Goal: Task Accomplishment & Management: Manage account settings

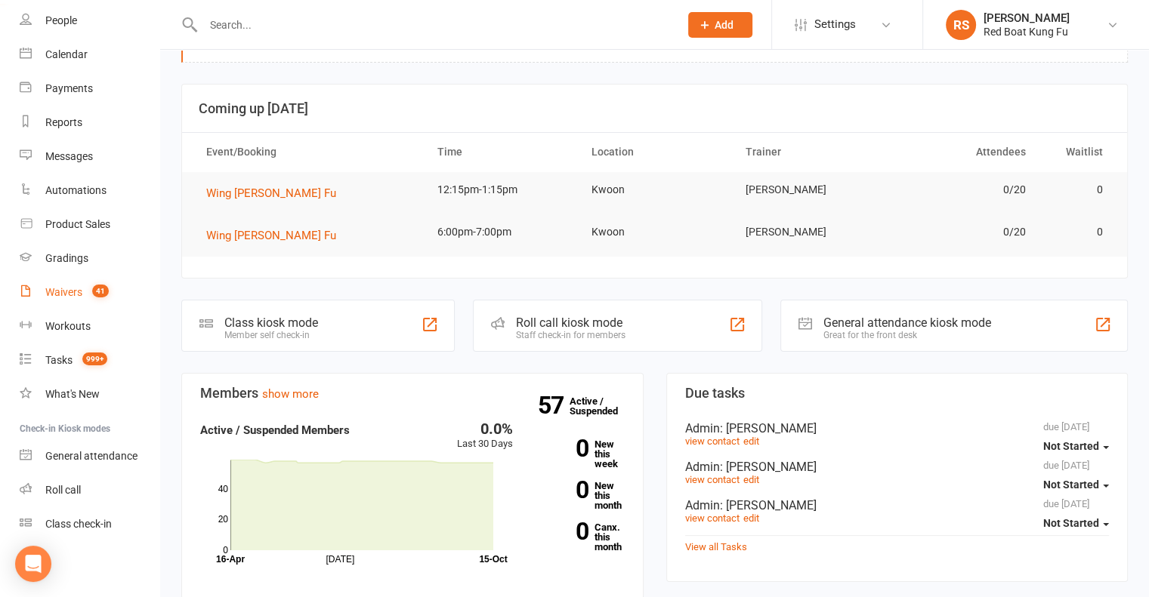
scroll to position [151, 0]
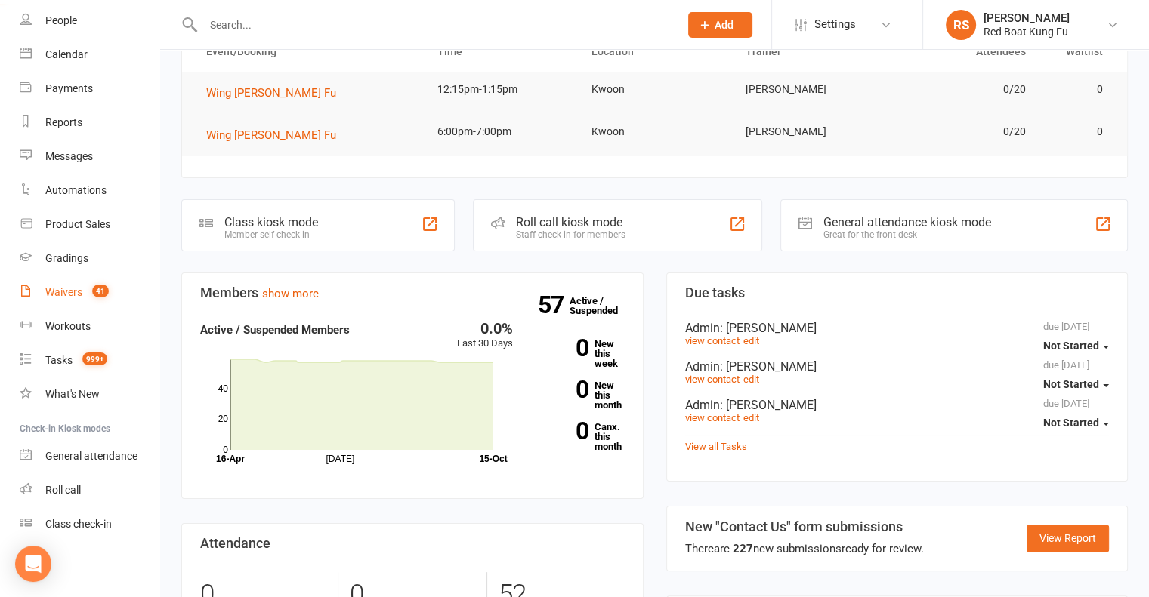
click at [66, 297] on div "Waivers" at bounding box center [63, 292] width 37 height 12
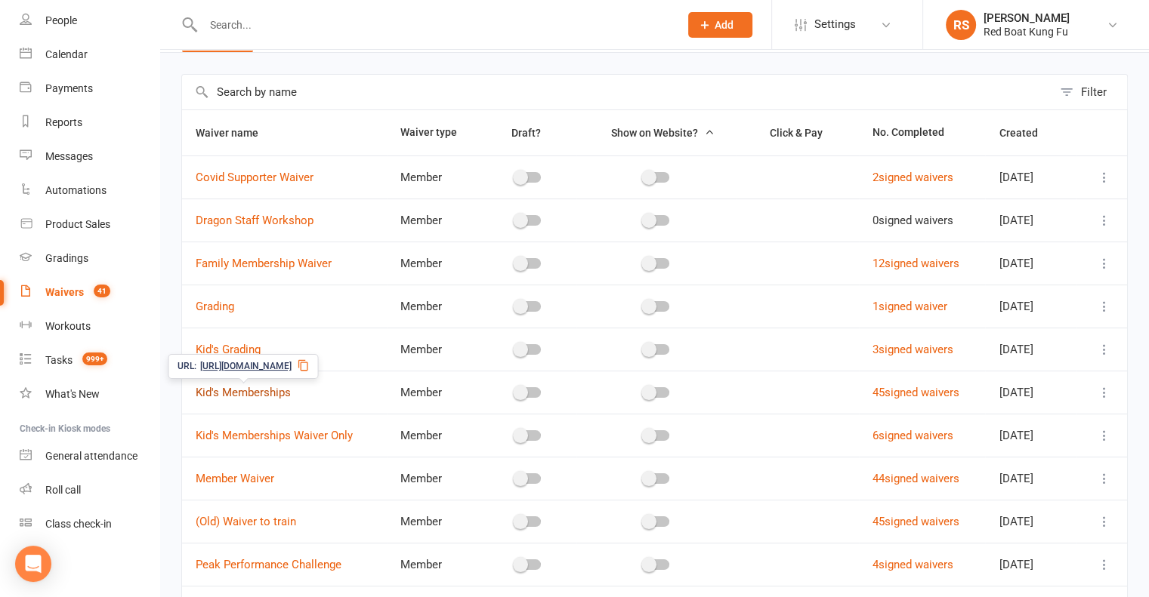
scroll to position [76, 0]
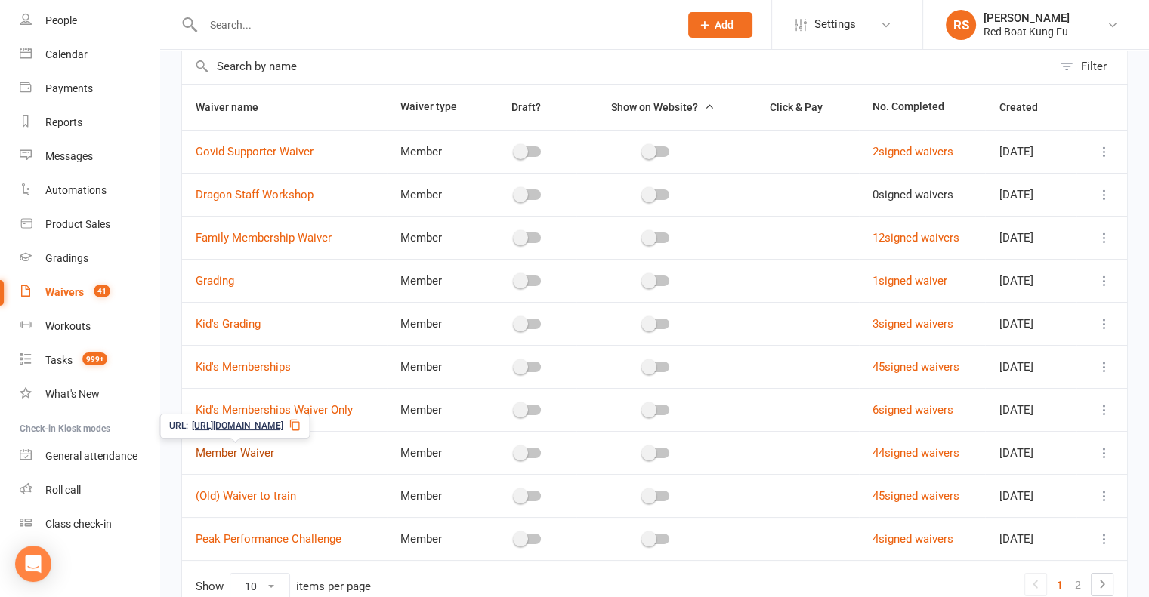
click at [254, 450] on link "Member Waiver" at bounding box center [235, 453] width 79 height 14
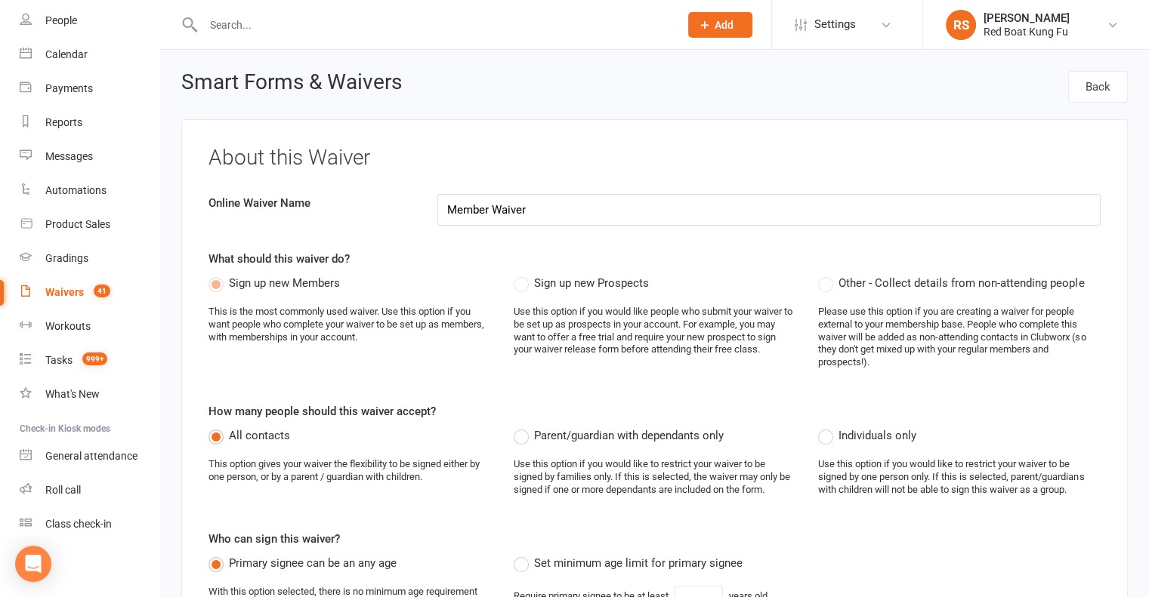
click at [248, 32] on input "text" at bounding box center [434, 24] width 470 height 21
type input "q"
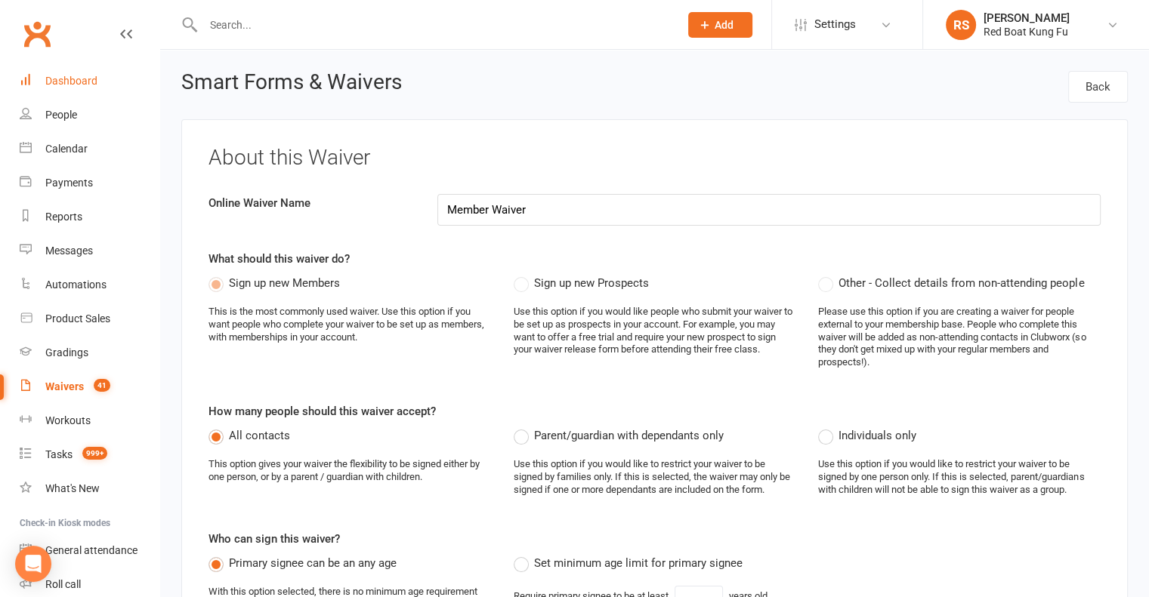
click at [94, 91] on link "Dashboard" at bounding box center [90, 81] width 140 height 34
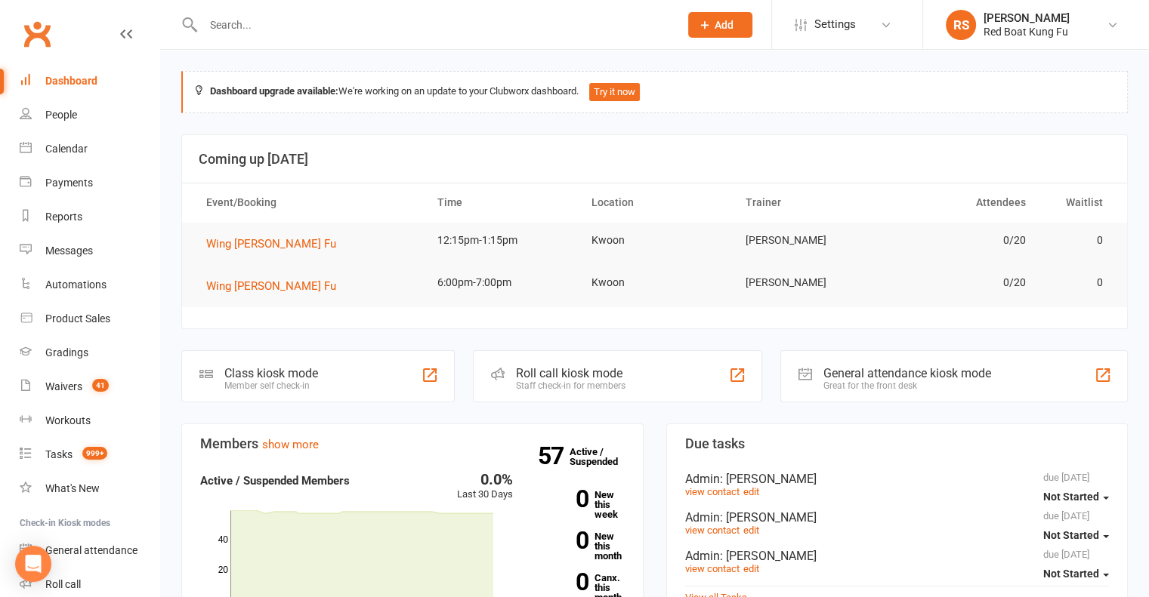
click at [308, 29] on input "text" at bounding box center [434, 24] width 470 height 21
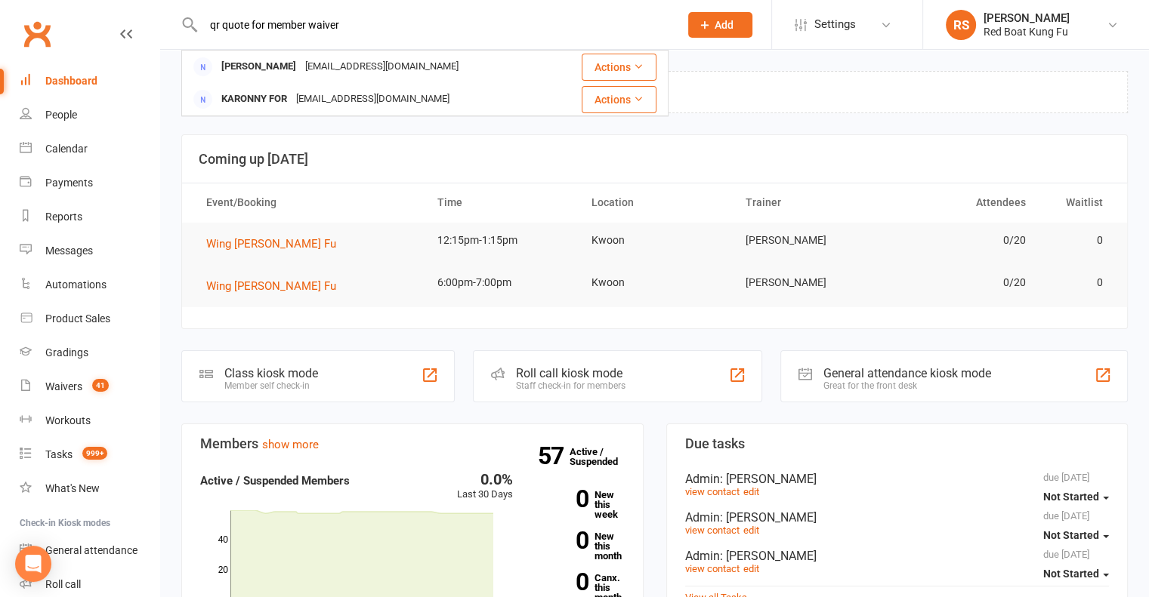
type input "qr quote for member waiver"
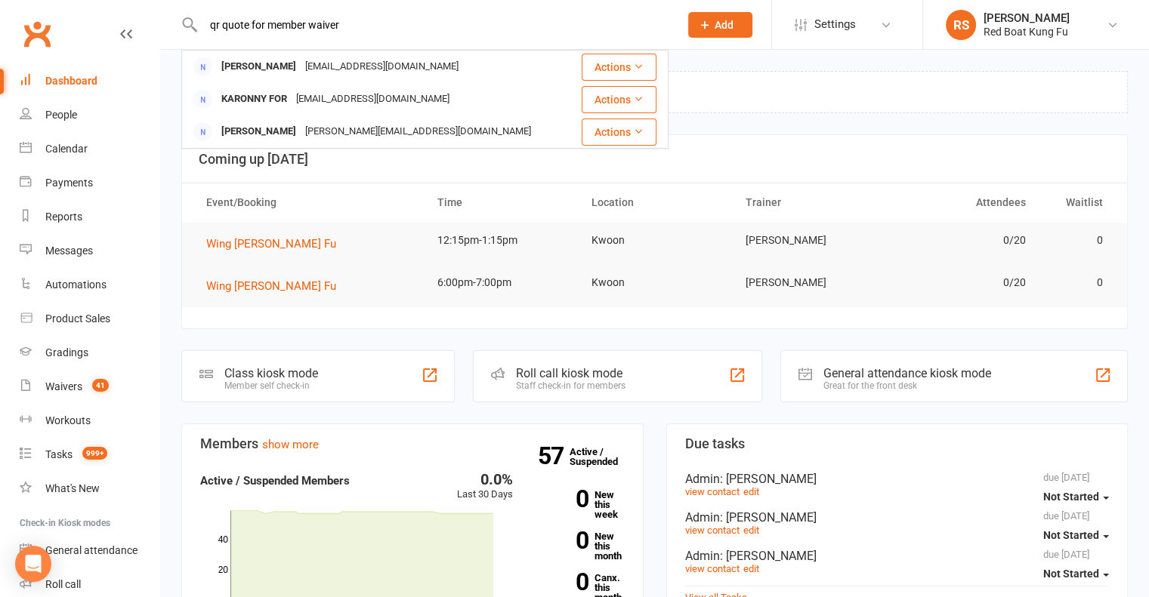
click at [369, 29] on input "qr quote for member waiver" at bounding box center [434, 24] width 470 height 21
click at [65, 383] on div "Waivers" at bounding box center [63, 387] width 37 height 12
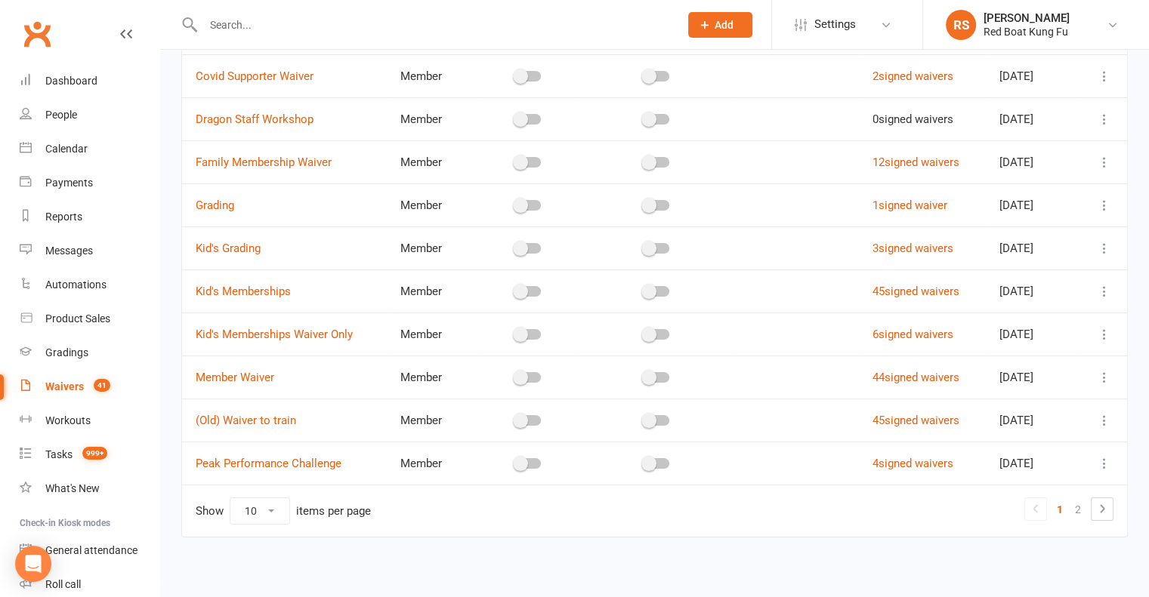
scroll to position [153, 0]
click at [269, 510] on select "10 25 50 100" at bounding box center [259, 510] width 59 height 26
select select "100"
click at [230, 497] on select "10 25 50 100" at bounding box center [259, 510] width 59 height 26
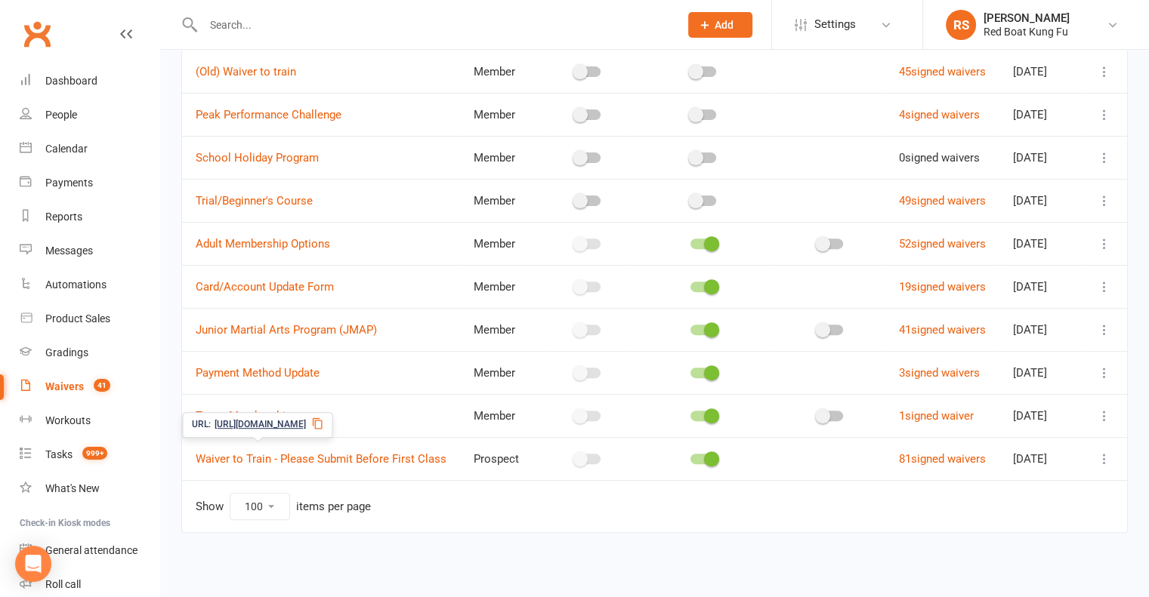
scroll to position [583, 0]
click at [903, 458] on link "81 signed waivers" at bounding box center [942, 459] width 87 height 14
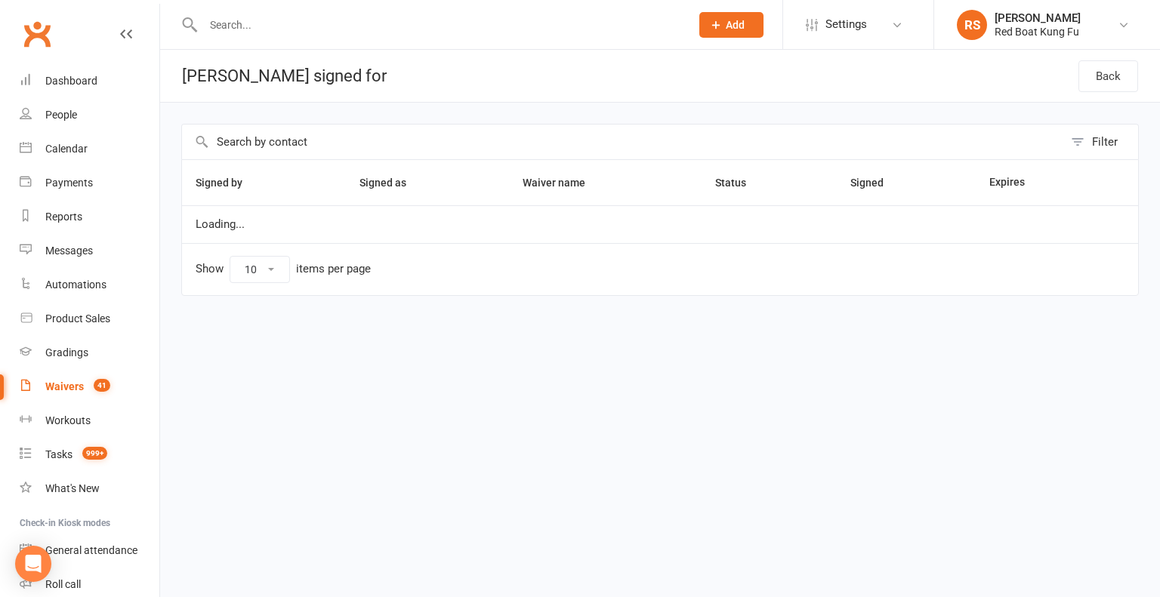
select select "100"
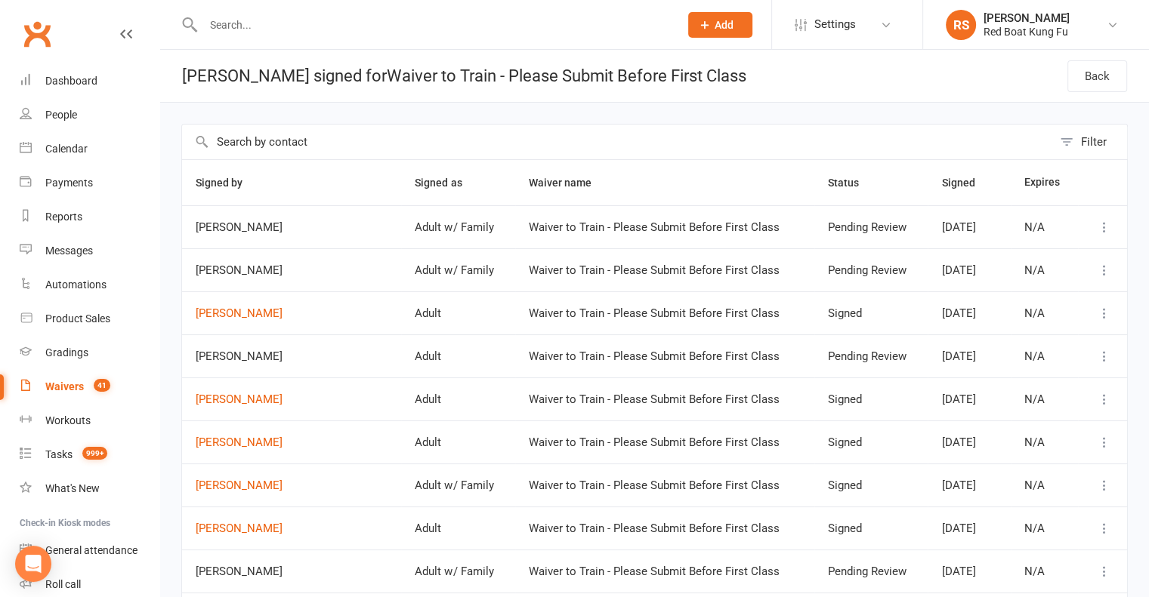
select select "100"
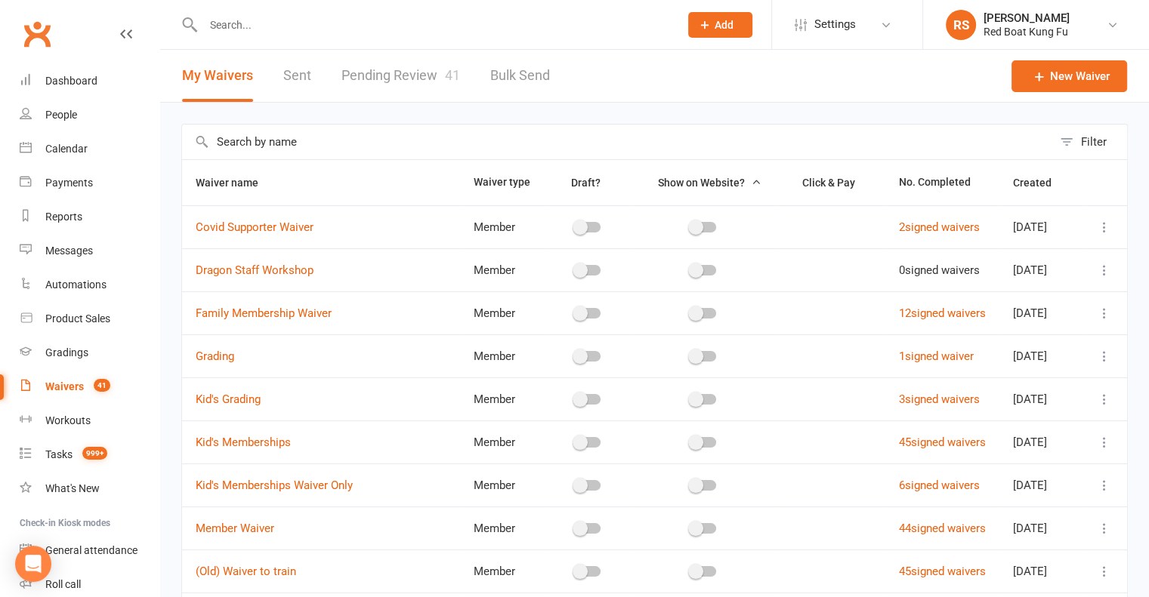
scroll to position [529, 0]
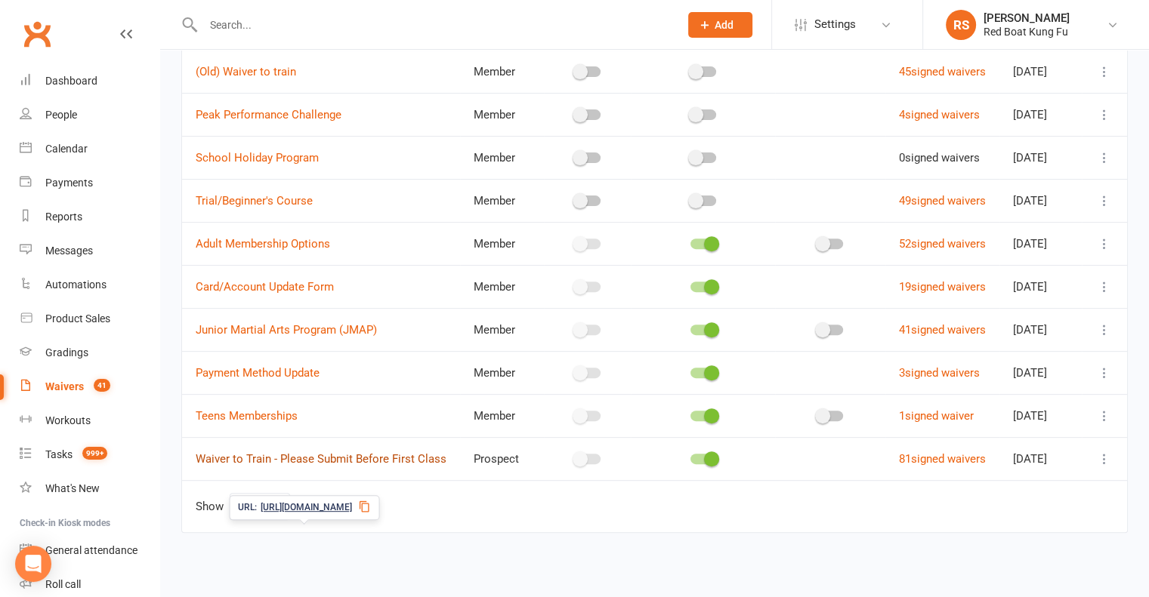
click at [370, 466] on link "Waiver to Train - Please Submit Before First Class" at bounding box center [321, 459] width 251 height 14
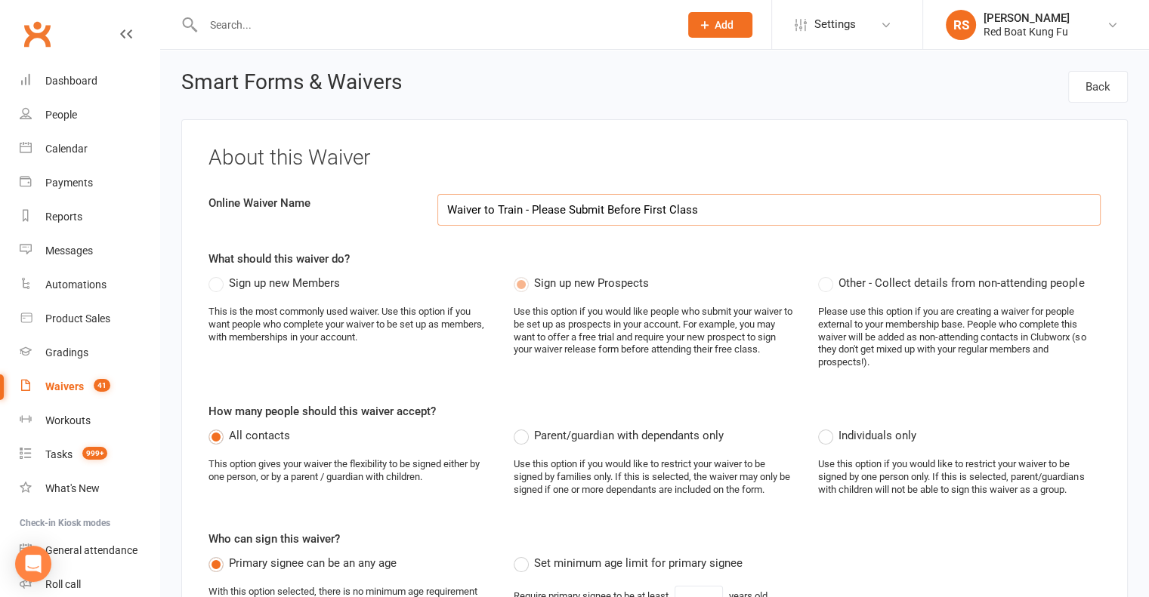
select select "applies_to_all_signees"
select select "copy_answers_for_primary_signee"
select select "select"
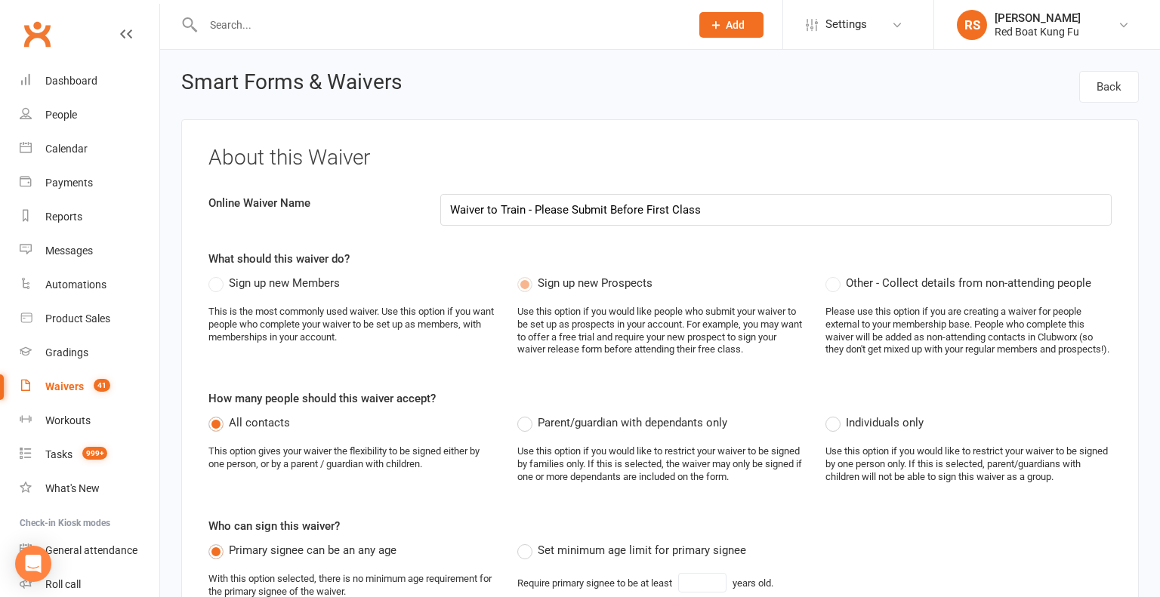
select select "100"
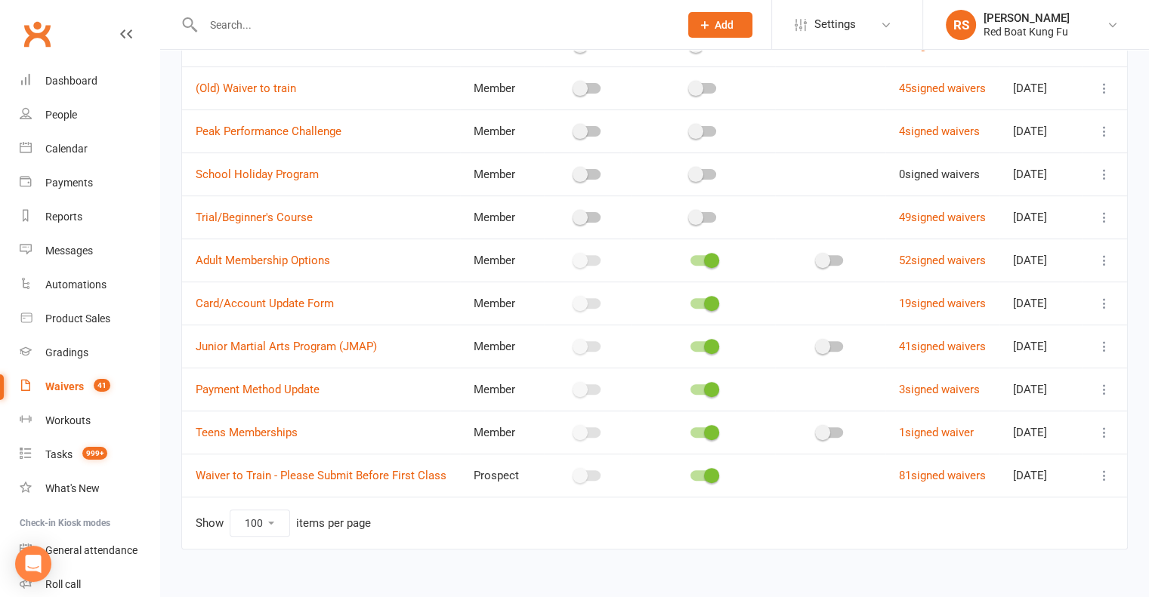
scroll to position [583, 0]
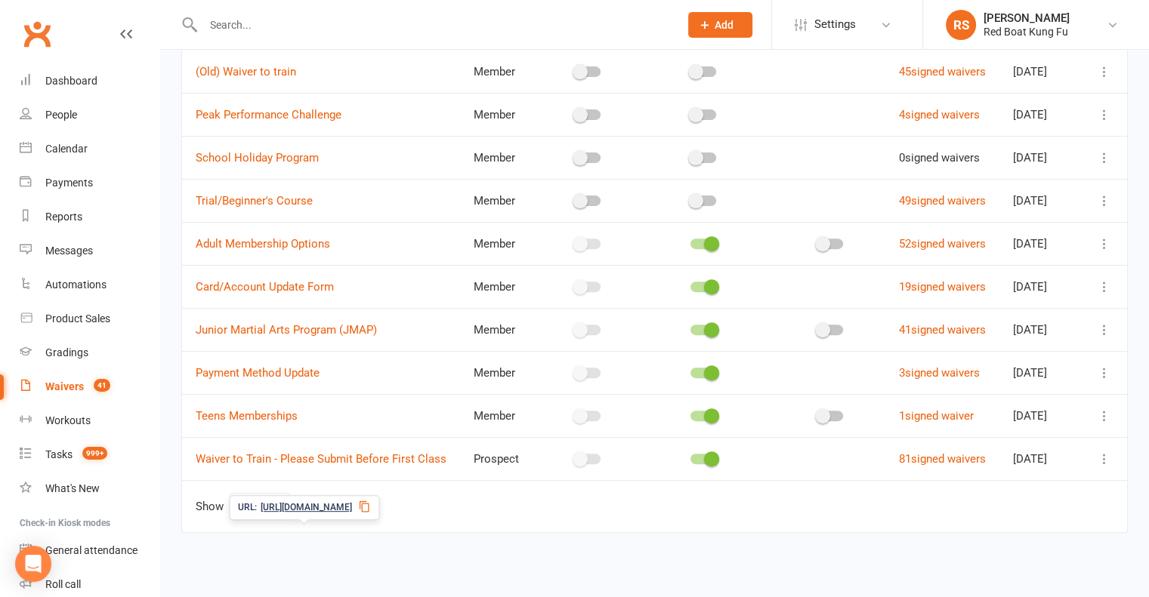
click at [370, 501] on icon at bounding box center [364, 507] width 12 height 12
